Goal: Transaction & Acquisition: Purchase product/service

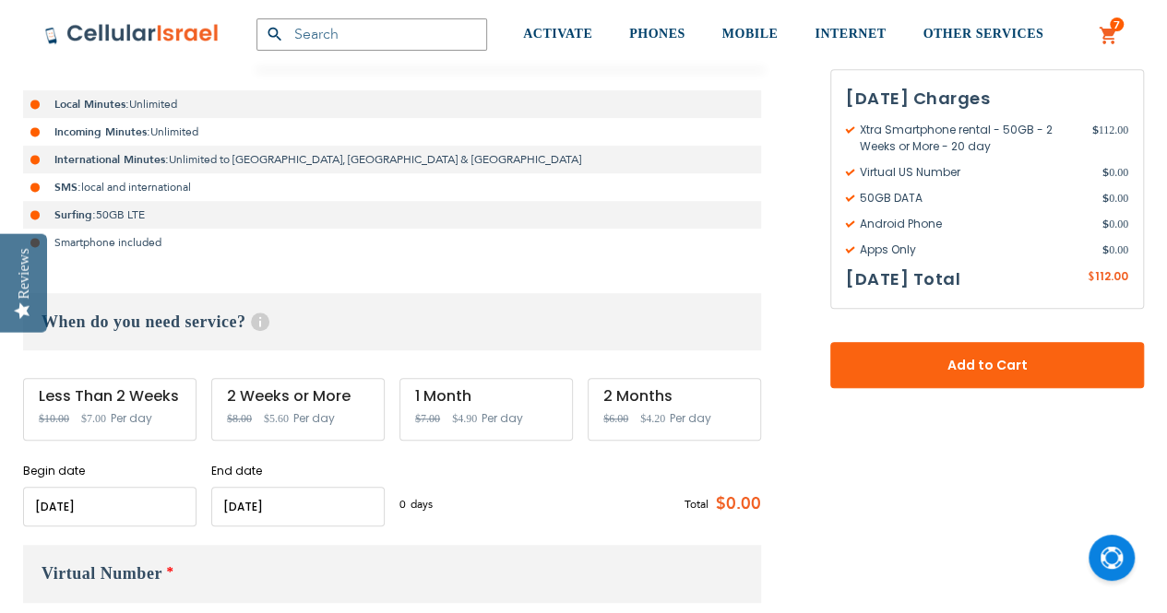
scroll to position [417, 0]
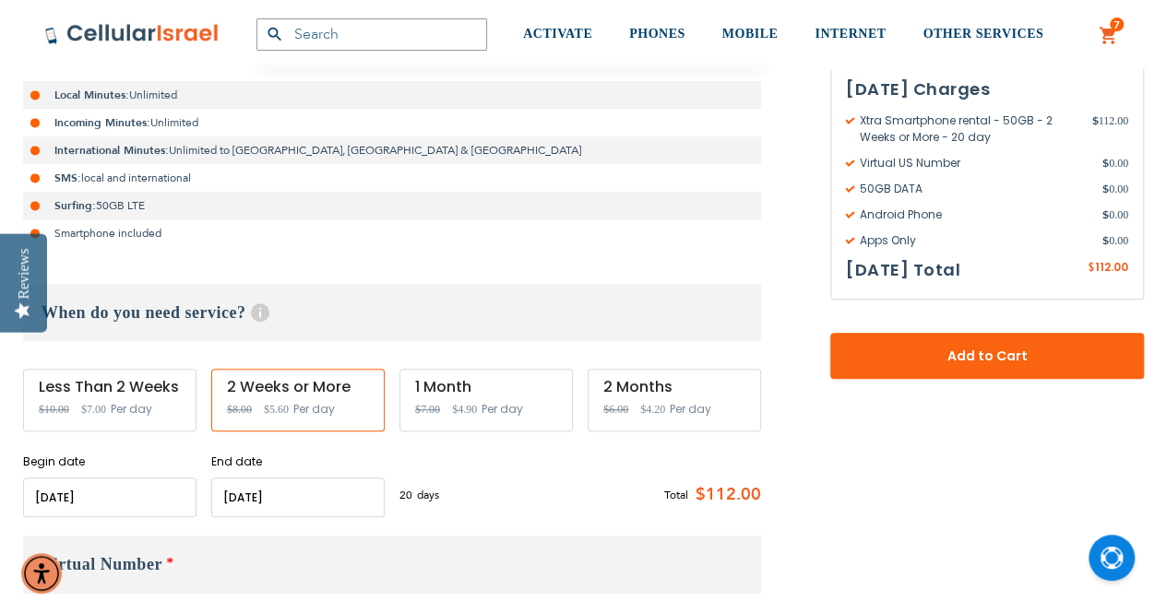
type input "[EMAIL_ADDRESS][DOMAIN_NAME]"
click at [63, 494] on input "name" at bounding box center [109, 498] width 173 height 40
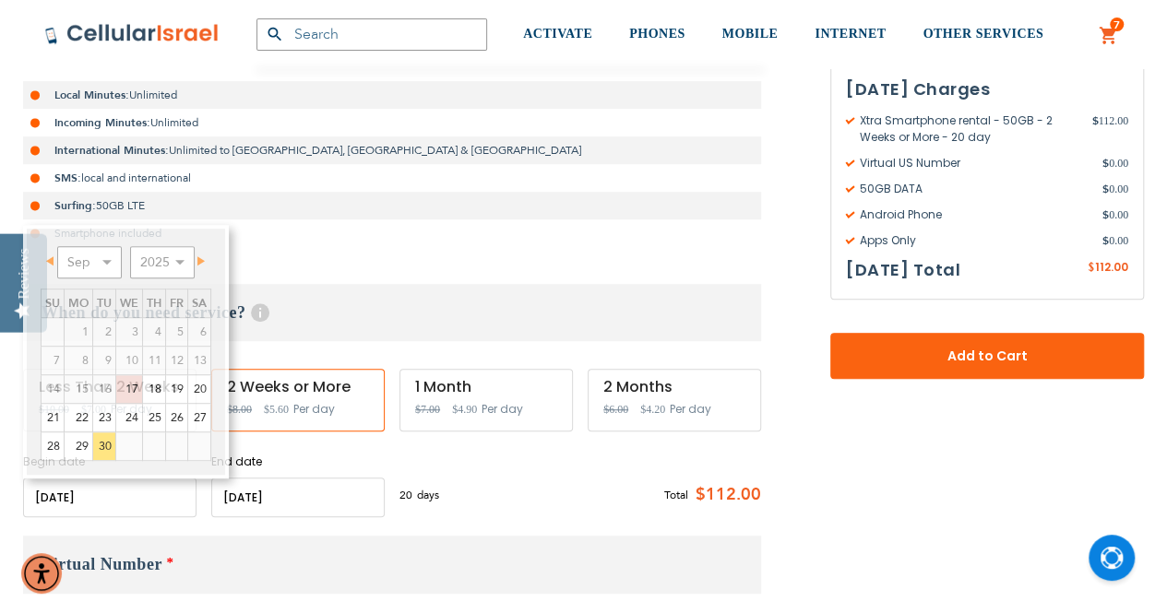
click at [63, 494] on input "name" at bounding box center [109, 498] width 173 height 40
click at [76, 446] on link "29" at bounding box center [79, 447] width 28 height 28
type input "[DATE]"
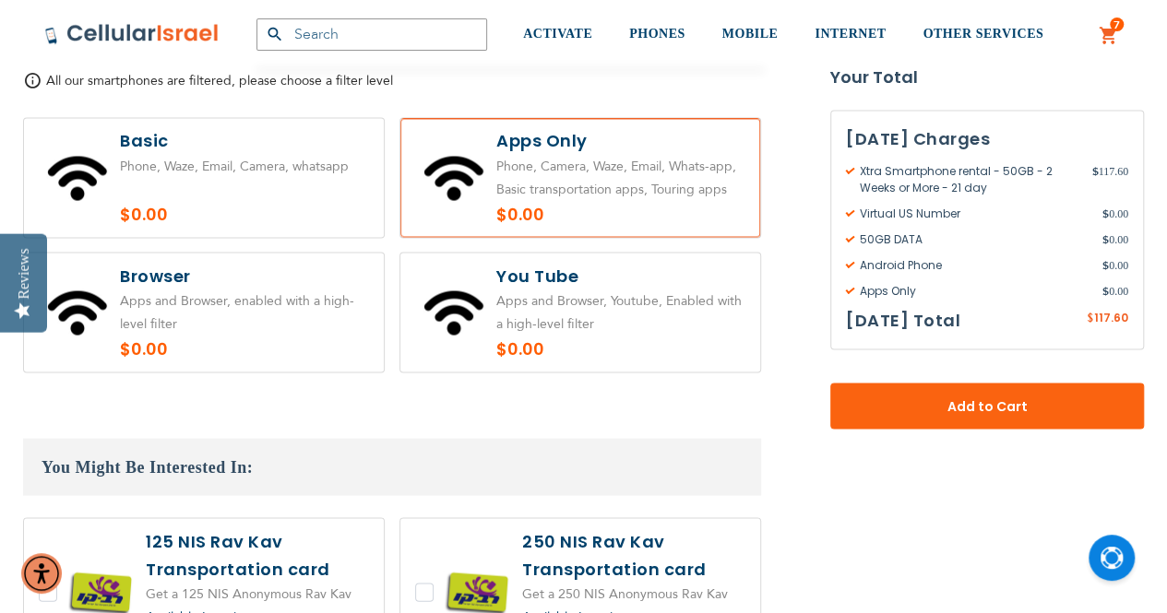
scroll to position [1616, 0]
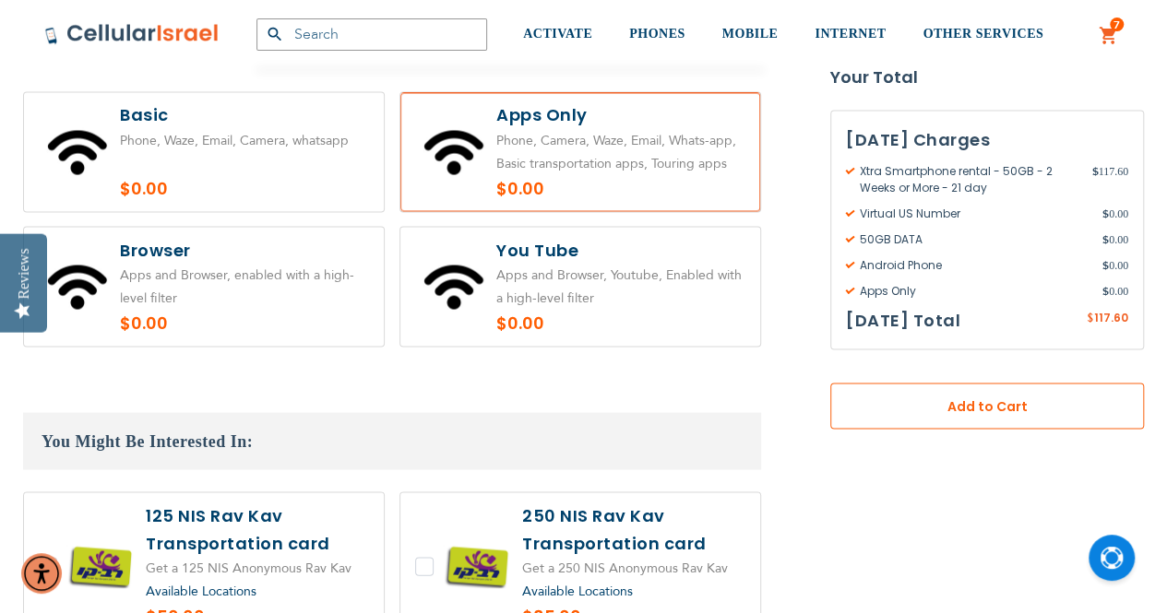
click at [952, 402] on span "Add to Cart" at bounding box center [987, 407] width 192 height 19
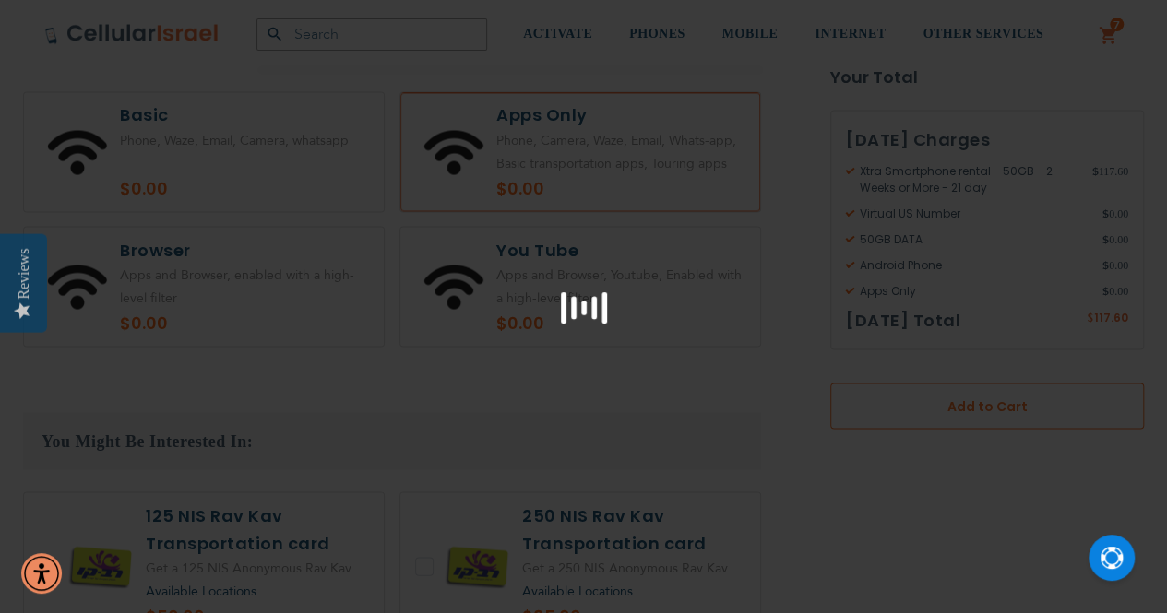
click at [952, 402] on div at bounding box center [583, 306] width 1167 height 613
